Goal: Task Accomplishment & Management: Use online tool/utility

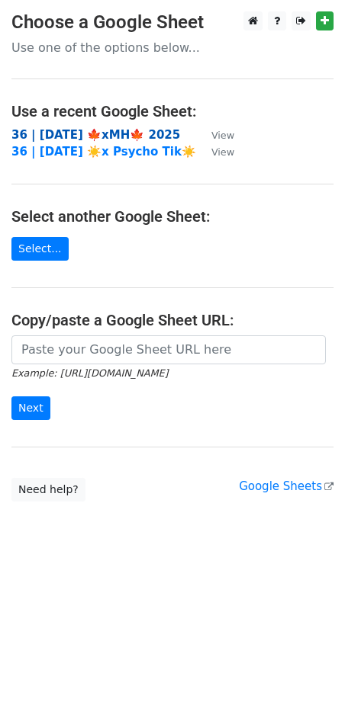
click at [100, 130] on strong "36 | SEP 23 🍁xMH🍁 2025" at bounding box center [95, 135] width 168 height 14
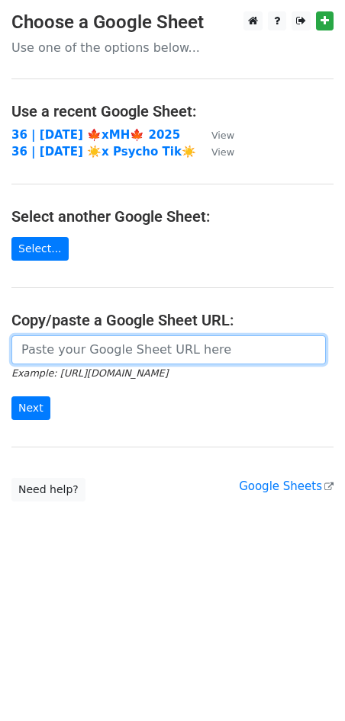
click at [76, 349] on input "url" at bounding box center [168, 349] width 314 height 29
paste input "https://docs.google.com/spreadsheets/d/15k3QeEDlRVuDe6_ggEK7_jCQlrxtYLI_WIrbZYt…"
type input "https://docs.google.com/spreadsheets/d/15k3QeEDlRVuDe6_ggEK7_jCQlrxtYLI_WIrbZYt…"
click at [11, 396] on input "Next" at bounding box center [30, 408] width 39 height 24
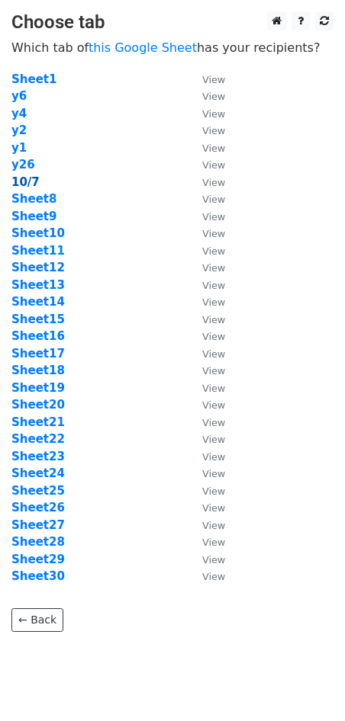
click at [24, 186] on strong "10/7" at bounding box center [25, 182] width 28 height 14
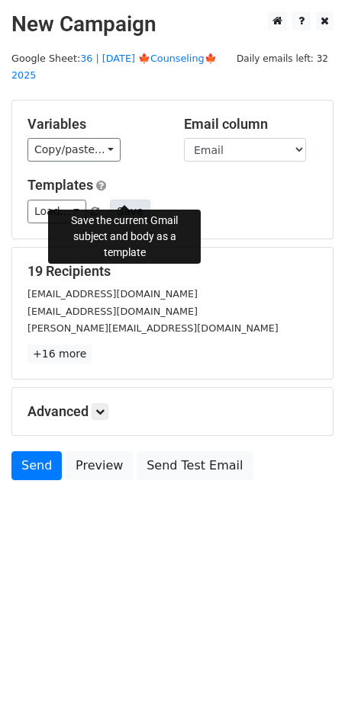
click at [129, 200] on button "Save" at bounding box center [130, 212] width 40 height 24
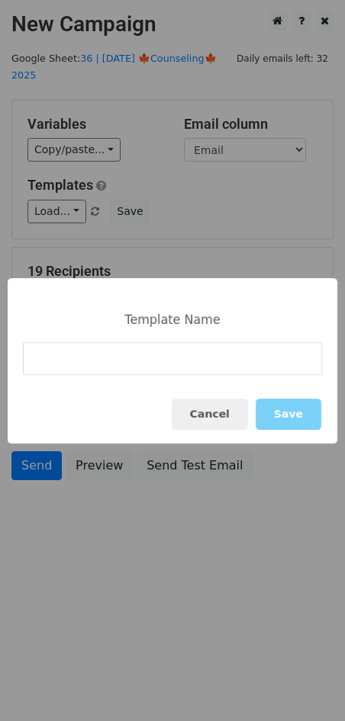
click at [156, 388] on div "Cancel Save" at bounding box center [172, 414] width 329 height 59
click at [107, 361] on input at bounding box center [172, 358] width 299 height 33
paste input "Marketing Toolkit for Counselors"
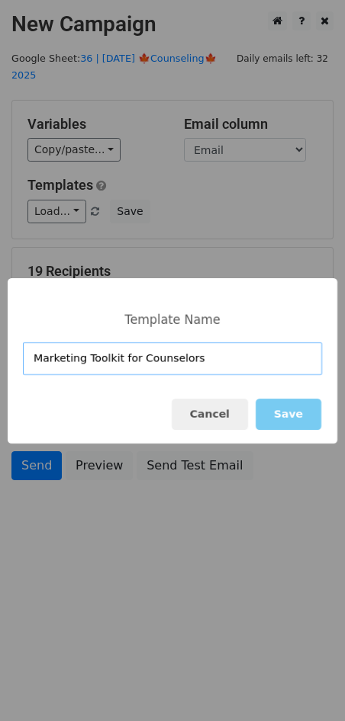
type input "Marketing Toolkit for Counselors"
click at [293, 413] on button "Save" at bounding box center [288, 414] width 66 height 31
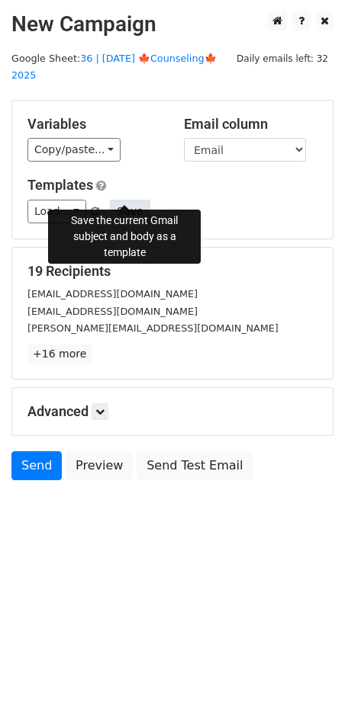
click at [123, 200] on button "Save" at bounding box center [130, 212] width 40 height 24
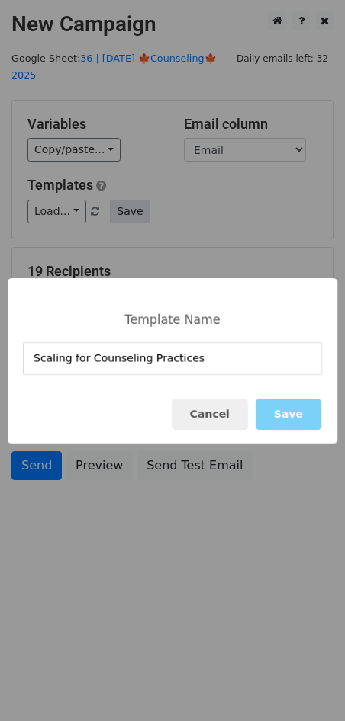
type input "Scaling for Counseling Practices"
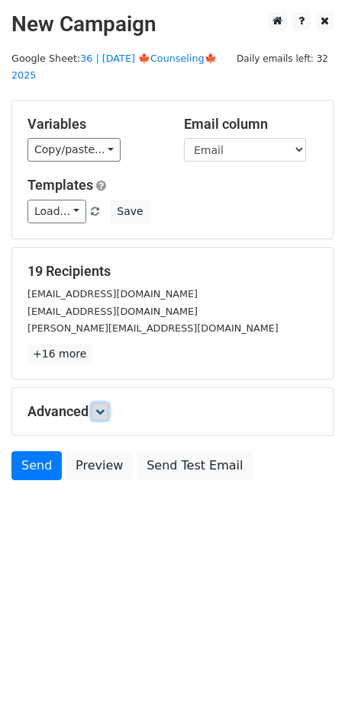
click at [103, 407] on icon at bounding box center [99, 411] width 9 height 9
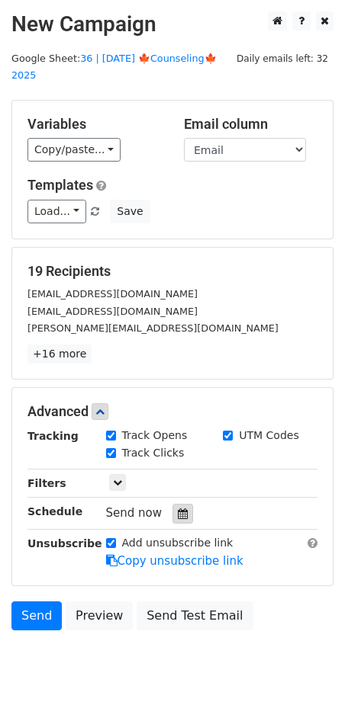
click at [181, 504] on div at bounding box center [182, 514] width 21 height 20
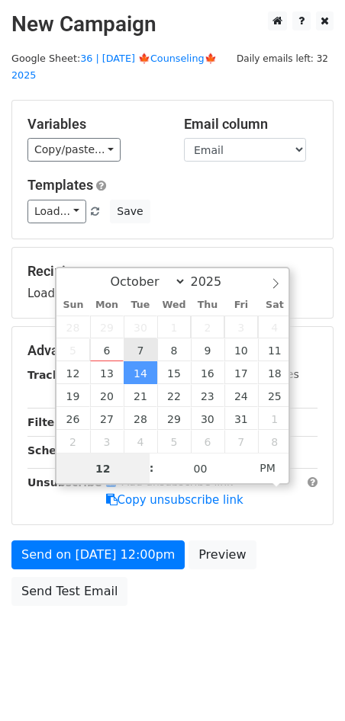
type input "2025-10-07 12:00"
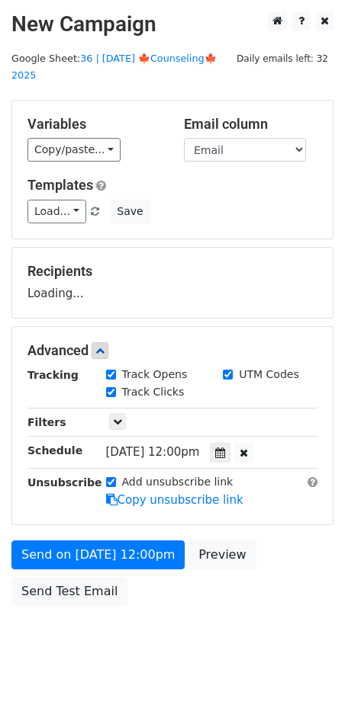
click at [179, 177] on h5 "Templates" at bounding box center [172, 185] width 290 height 17
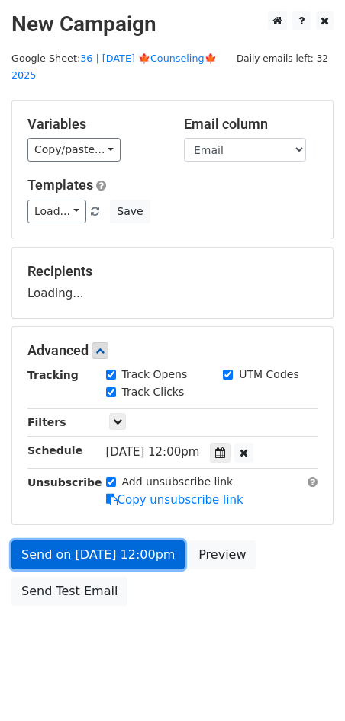
click at [94, 541] on link "Send on Oct 7 at 12:00pm" at bounding box center [97, 555] width 173 height 29
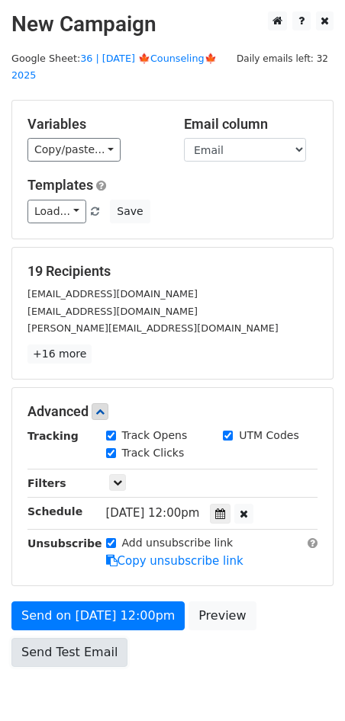
click at [78, 638] on link "Send Test Email" at bounding box center [69, 652] width 116 height 29
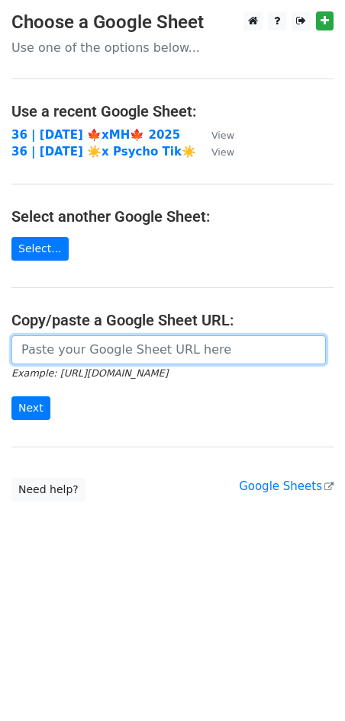
click at [138, 343] on input "url" at bounding box center [168, 349] width 314 height 29
paste input "https://docs.google.com/spreadsheets/d/15k3QeEDlRVuDe6_ggEK7_jCQlrxtYLI_WIrbZYt…"
type input "[URL][DOMAIN_NAME]"
click at [11, 396] on input "Next" at bounding box center [30, 408] width 39 height 24
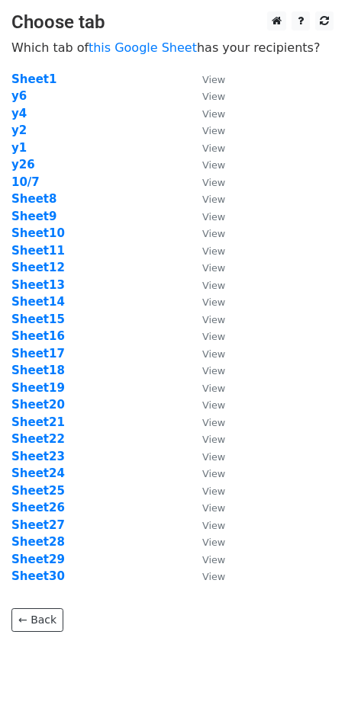
click at [27, 207] on td "Sheet8" at bounding box center [98, 200] width 175 height 18
click at [33, 200] on strong "Sheet8" at bounding box center [33, 199] width 45 height 14
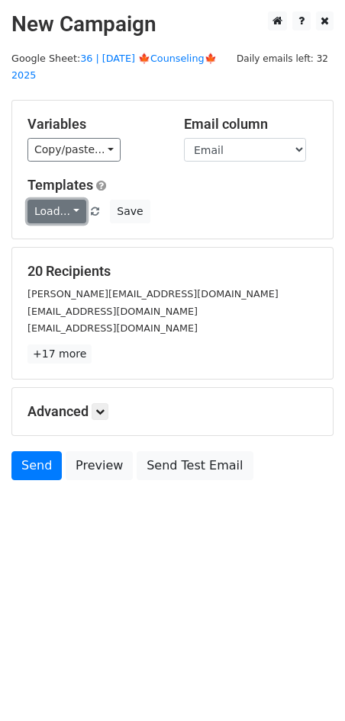
click at [43, 200] on link "Load..." at bounding box center [56, 212] width 59 height 24
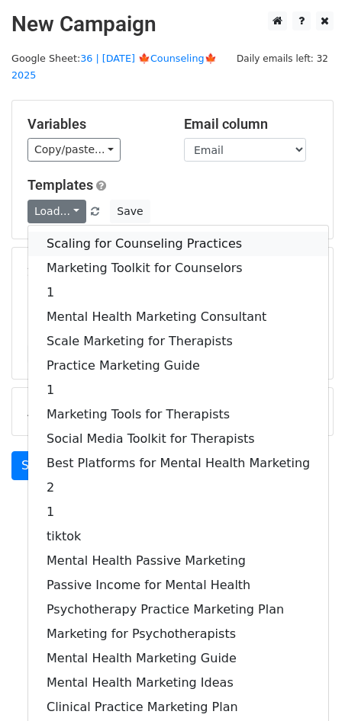
click at [75, 232] on link "Scaling for Counseling Practices" at bounding box center [178, 244] width 300 height 24
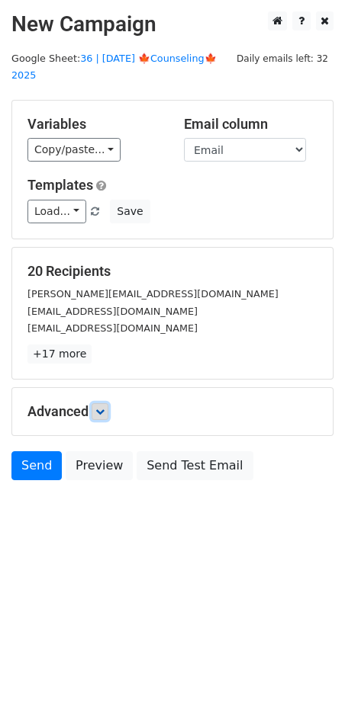
click at [104, 403] on link at bounding box center [99, 411] width 17 height 17
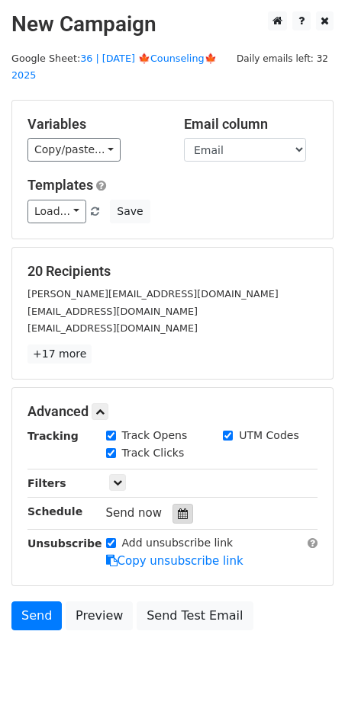
click at [178, 509] on icon at bounding box center [183, 514] width 10 height 11
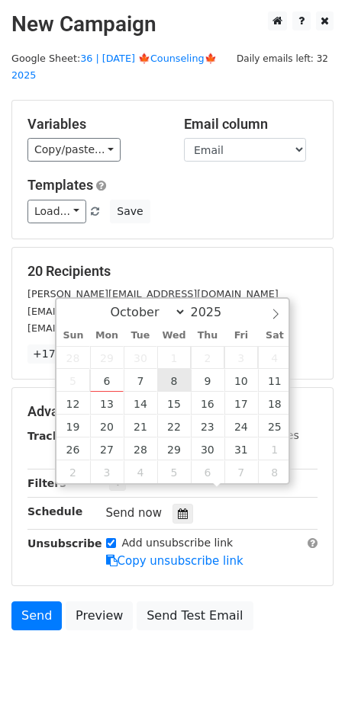
type input "2025-10-08 12:00"
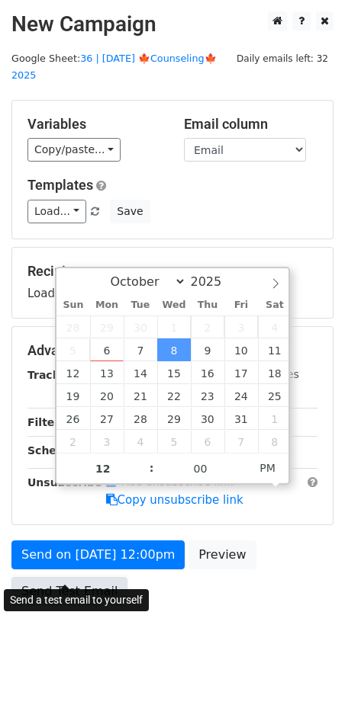
click at [84, 577] on link "Send Test Email" at bounding box center [69, 591] width 116 height 29
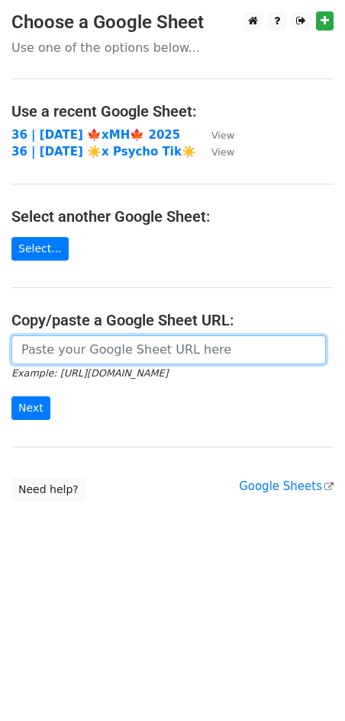
click at [119, 342] on input "url" at bounding box center [168, 349] width 314 height 29
paste input "[URL][DOMAIN_NAME]"
type input "[URL][DOMAIN_NAME]"
click at [11, 396] on input "Next" at bounding box center [30, 408] width 39 height 24
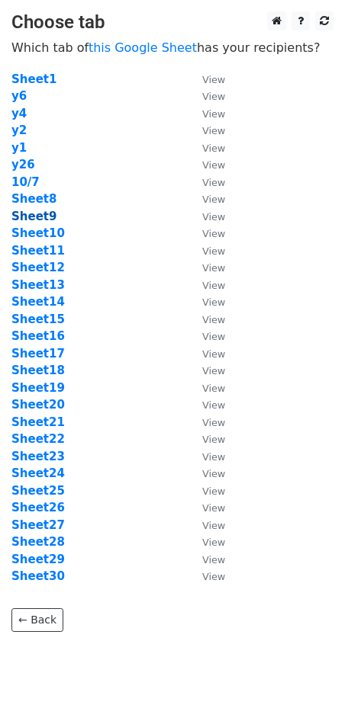
click at [36, 212] on strong "Sheet9" at bounding box center [33, 217] width 45 height 14
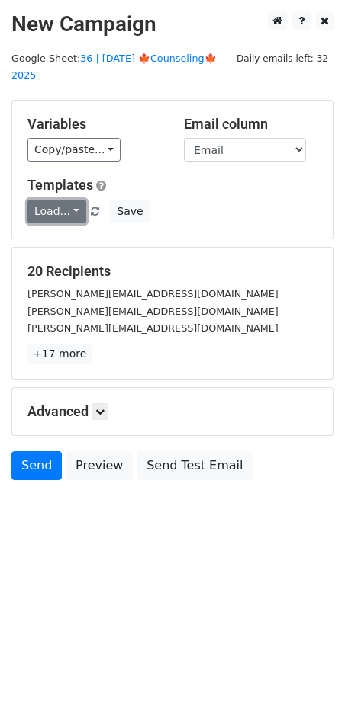
click at [72, 200] on link "Load..." at bounding box center [56, 212] width 59 height 24
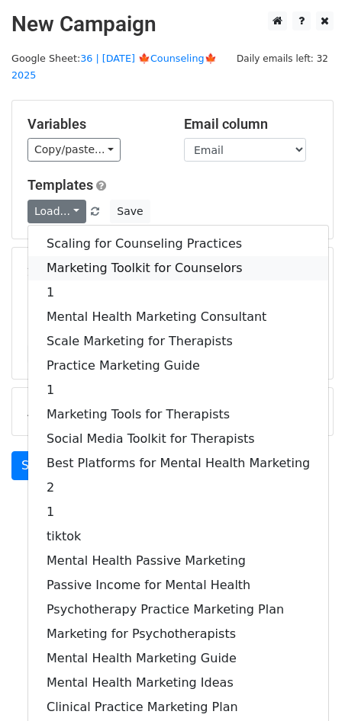
click at [88, 256] on link "Marketing Toolkit for Counselors" at bounding box center [178, 268] width 300 height 24
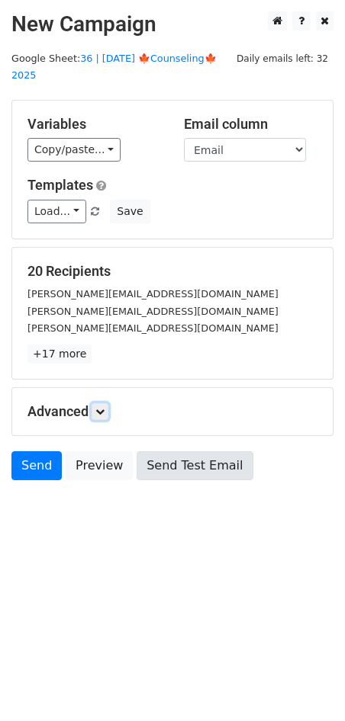
drag, startPoint x: 101, startPoint y: 390, endPoint x: 181, endPoint y: 459, distance: 106.0
click at [101, 407] on icon at bounding box center [99, 411] width 9 height 9
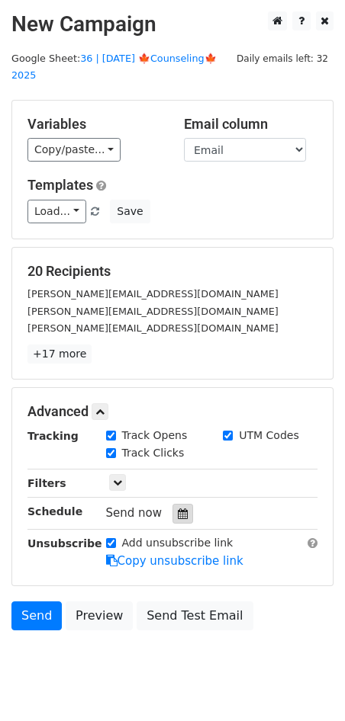
click at [178, 509] on icon at bounding box center [183, 514] width 10 height 11
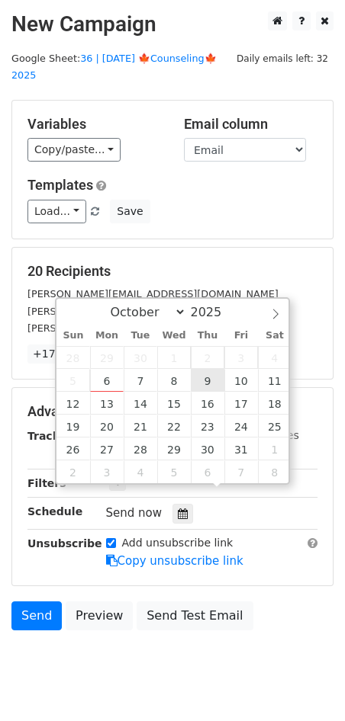
type input "2025-10-09 12:00"
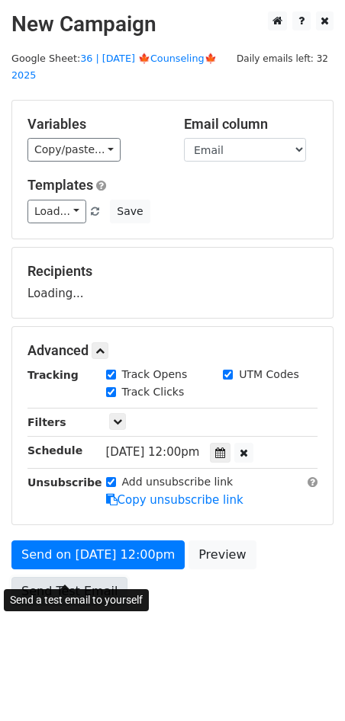
click at [89, 577] on link "Send Test Email" at bounding box center [69, 591] width 116 height 29
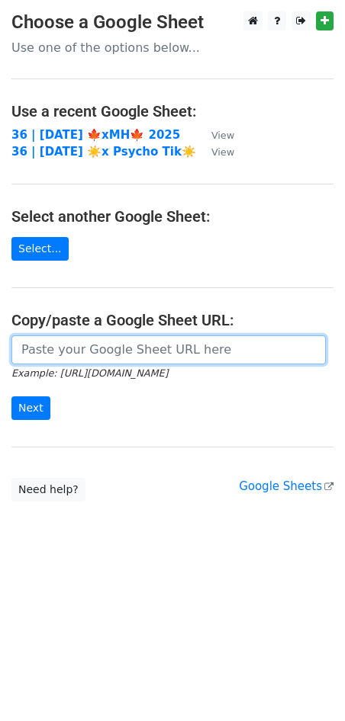
click at [146, 340] on input "url" at bounding box center [168, 349] width 314 height 29
paste input "https://docs.google.com/spreadsheets/d/15k3QeEDlRVuDe6_ggEK7_jCQlrxtYLI_WIrbZYt…"
type input "https://docs.google.com/spreadsheets/d/15k3QeEDlRVuDe6_ggEK7_jCQlrxtYLI_WIrbZYt…"
click at [11, 396] on input "Next" at bounding box center [30, 408] width 39 height 24
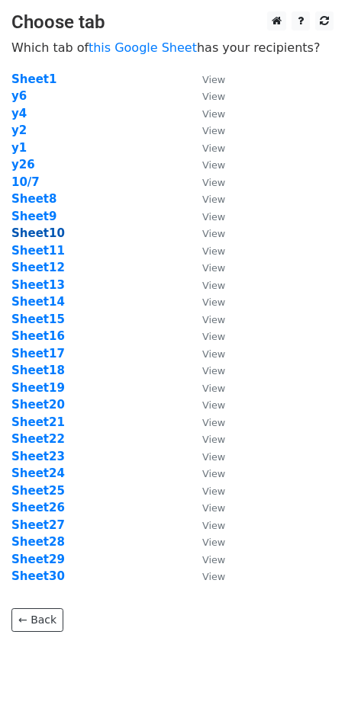
click at [46, 233] on strong "Sheet10" at bounding box center [37, 233] width 53 height 14
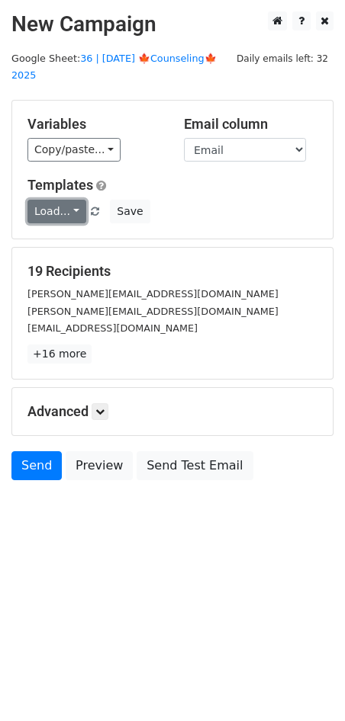
click at [56, 200] on link "Load..." at bounding box center [56, 212] width 59 height 24
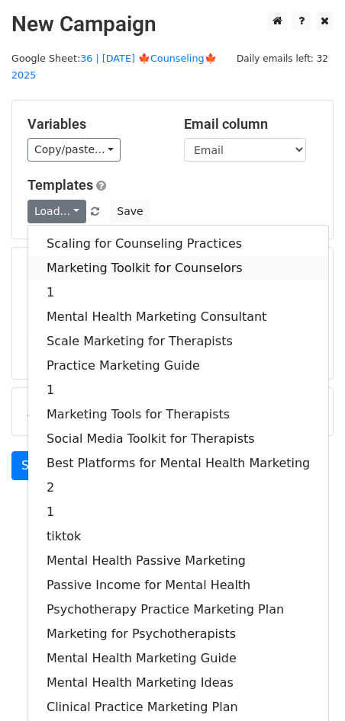
click at [139, 256] on link "Marketing Toolkit for Counselors" at bounding box center [178, 268] width 300 height 24
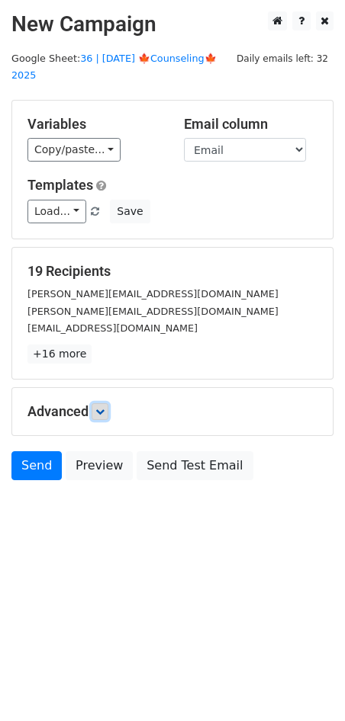
click at [103, 403] on link at bounding box center [99, 411] width 17 height 17
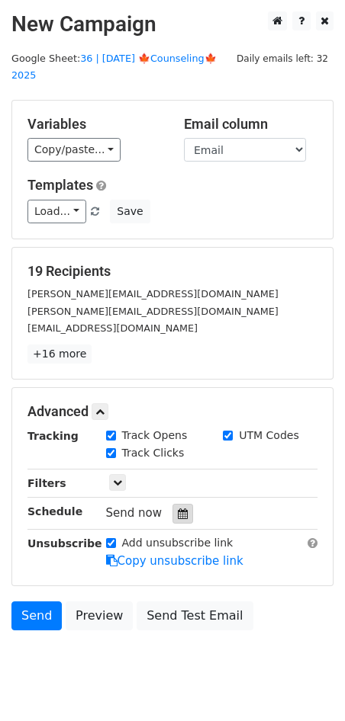
click at [178, 509] on icon at bounding box center [183, 514] width 10 height 11
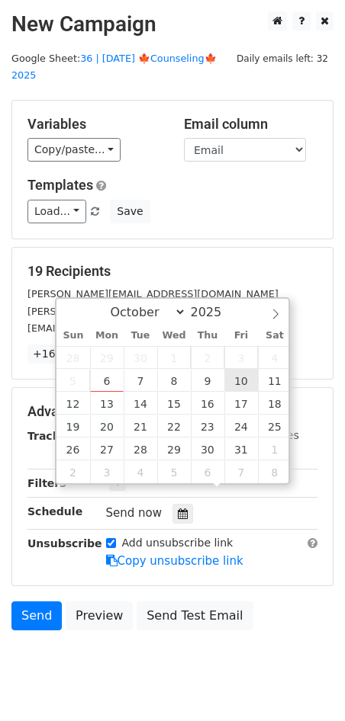
type input "[DATE] 12:00"
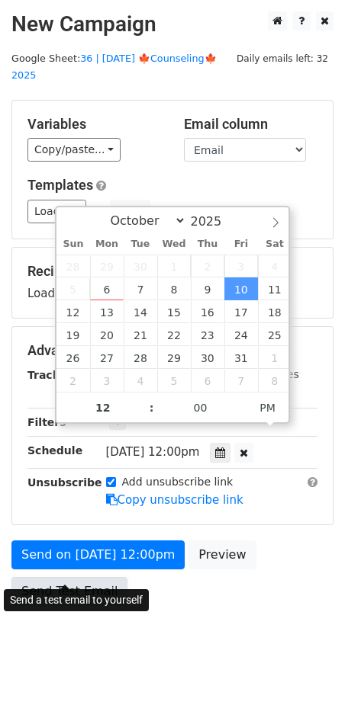
click at [95, 577] on link "Send Test Email" at bounding box center [69, 591] width 116 height 29
